Goal: Task Accomplishment & Management: Complete application form

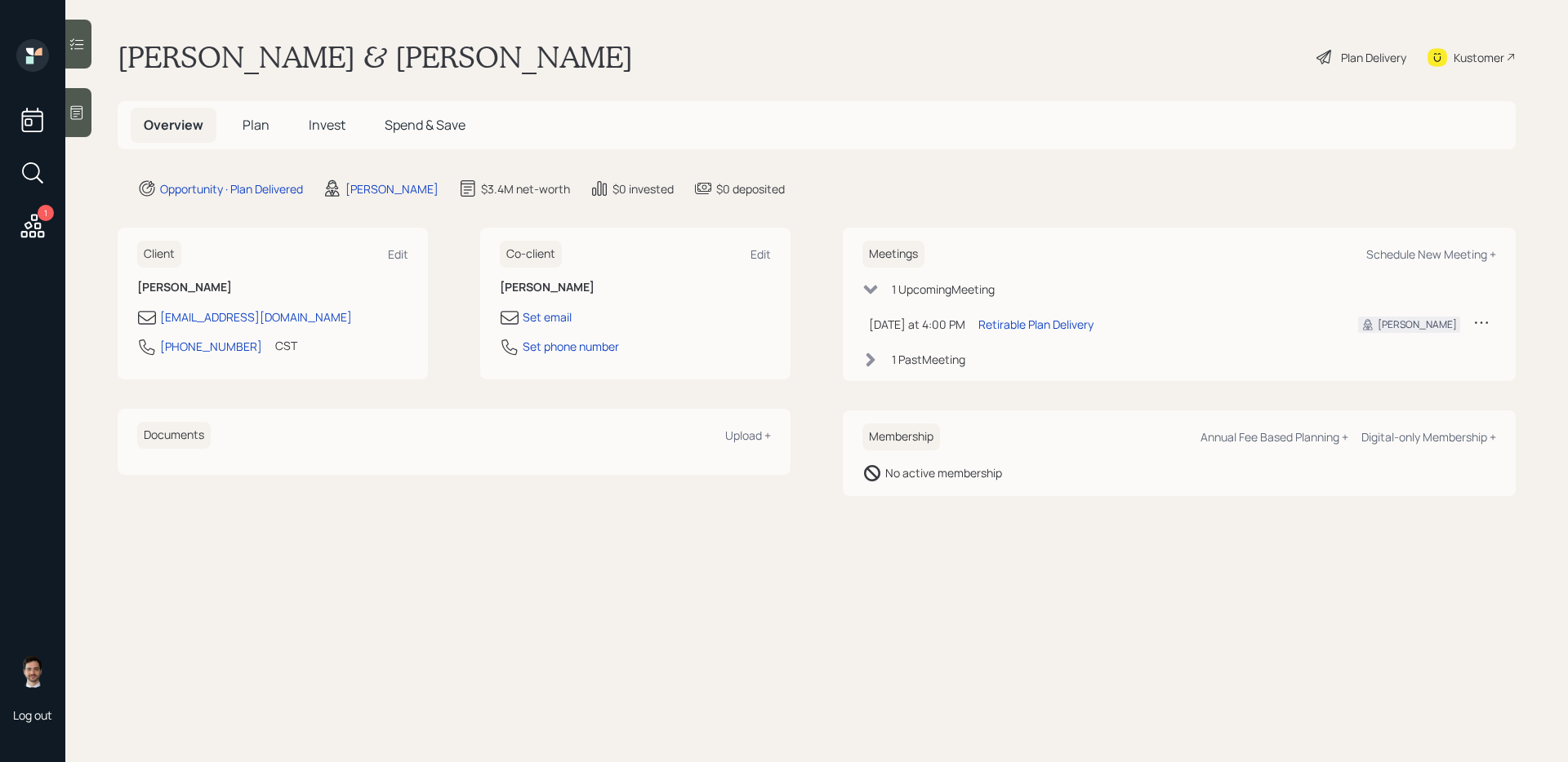
click at [259, 126] on span "Plan" at bounding box center [256, 125] width 27 height 18
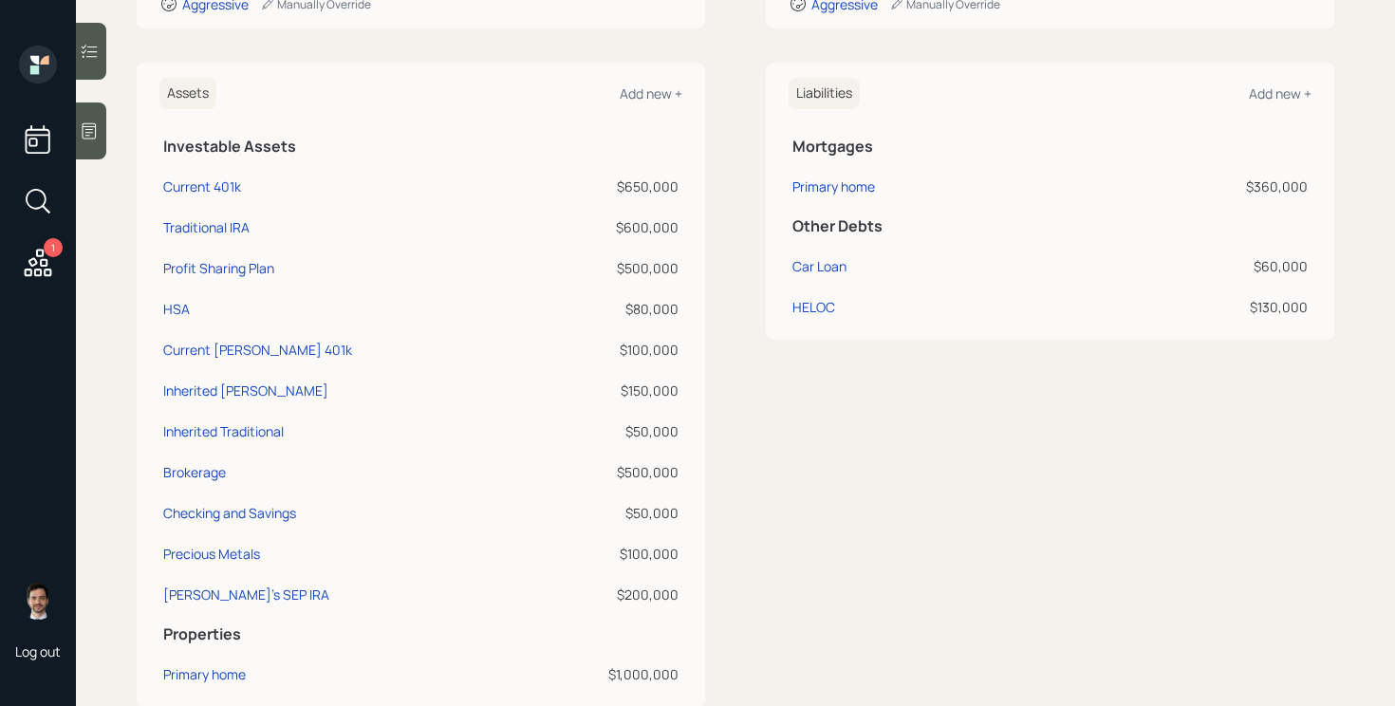
scroll to position [426, 0]
click at [720, 179] on div "Assets Add new + Investable Assets Current 401k $650,000 Traditional IRA $600,0…" at bounding box center [736, 383] width 1198 height 644
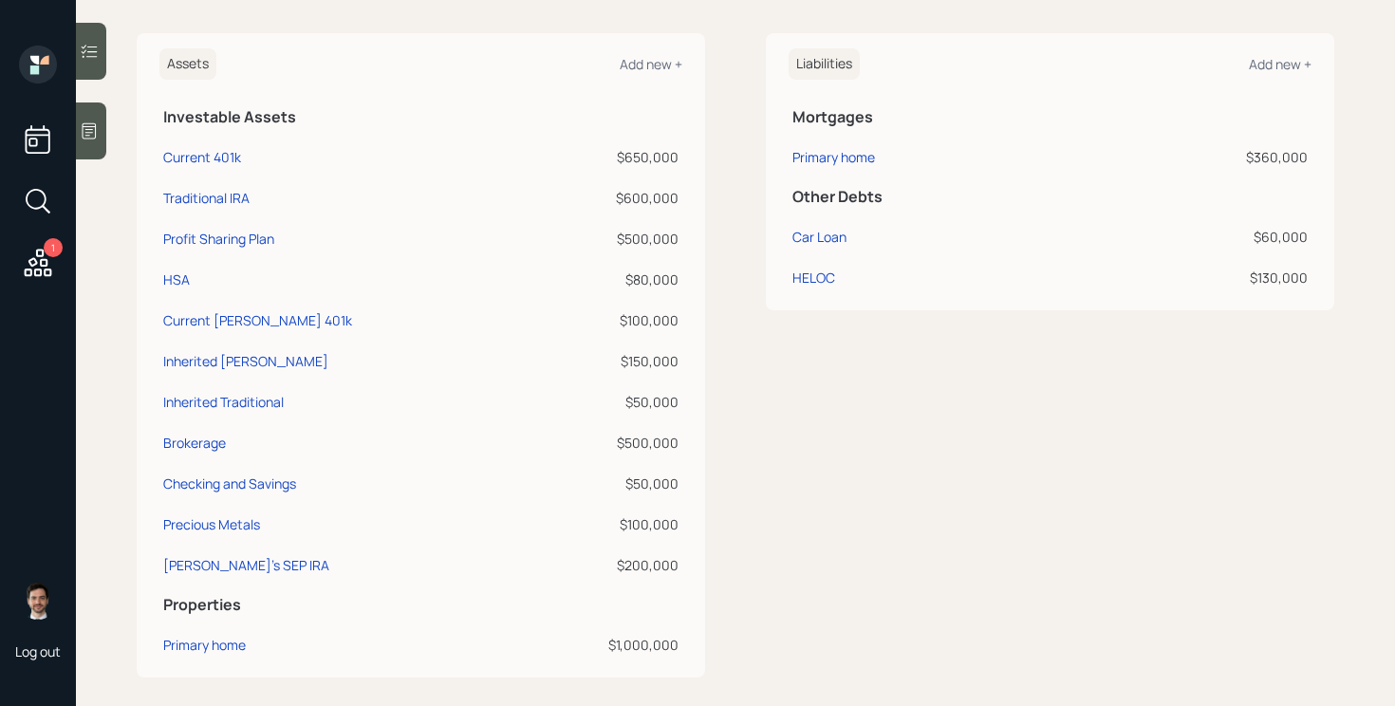
scroll to position [459, 0]
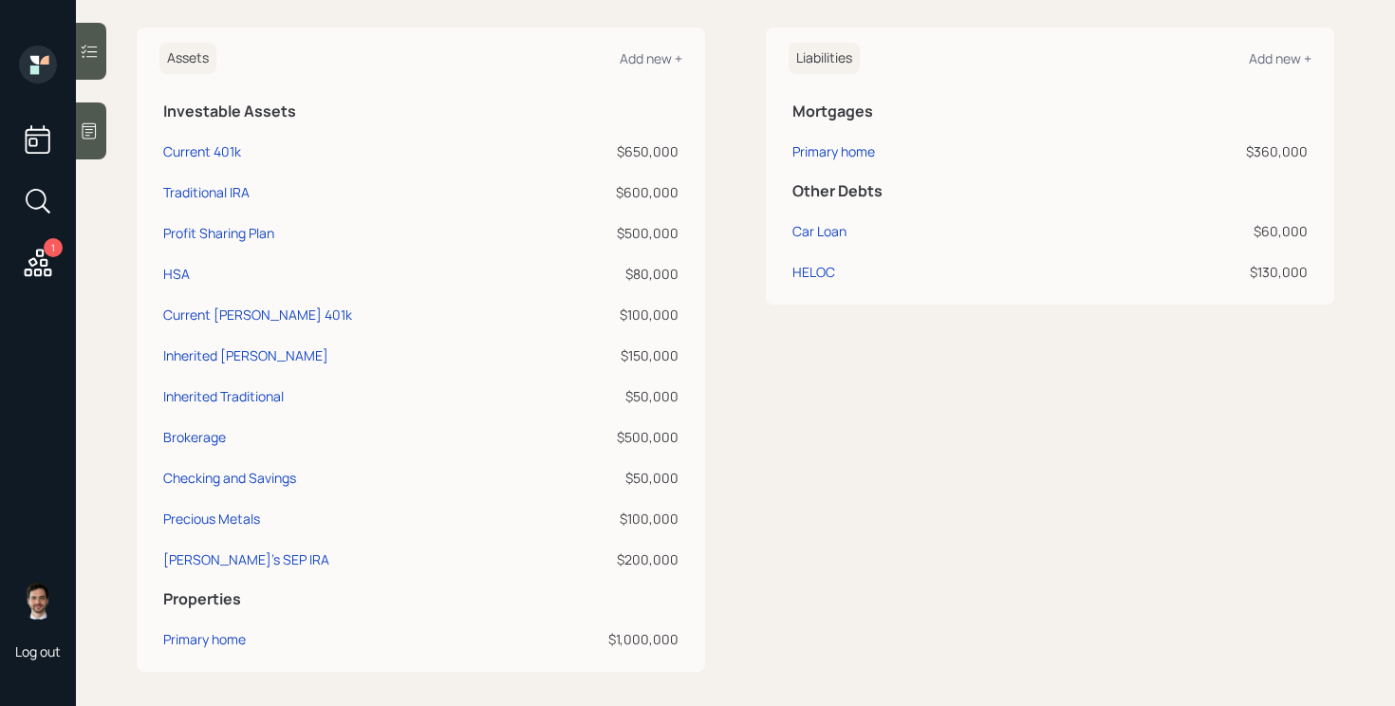
click at [735, 167] on div "Assets Add new + Investable Assets Current 401k $650,000 Traditional IRA $600,0…" at bounding box center [736, 350] width 1198 height 644
